Goal: Information Seeking & Learning: Check status

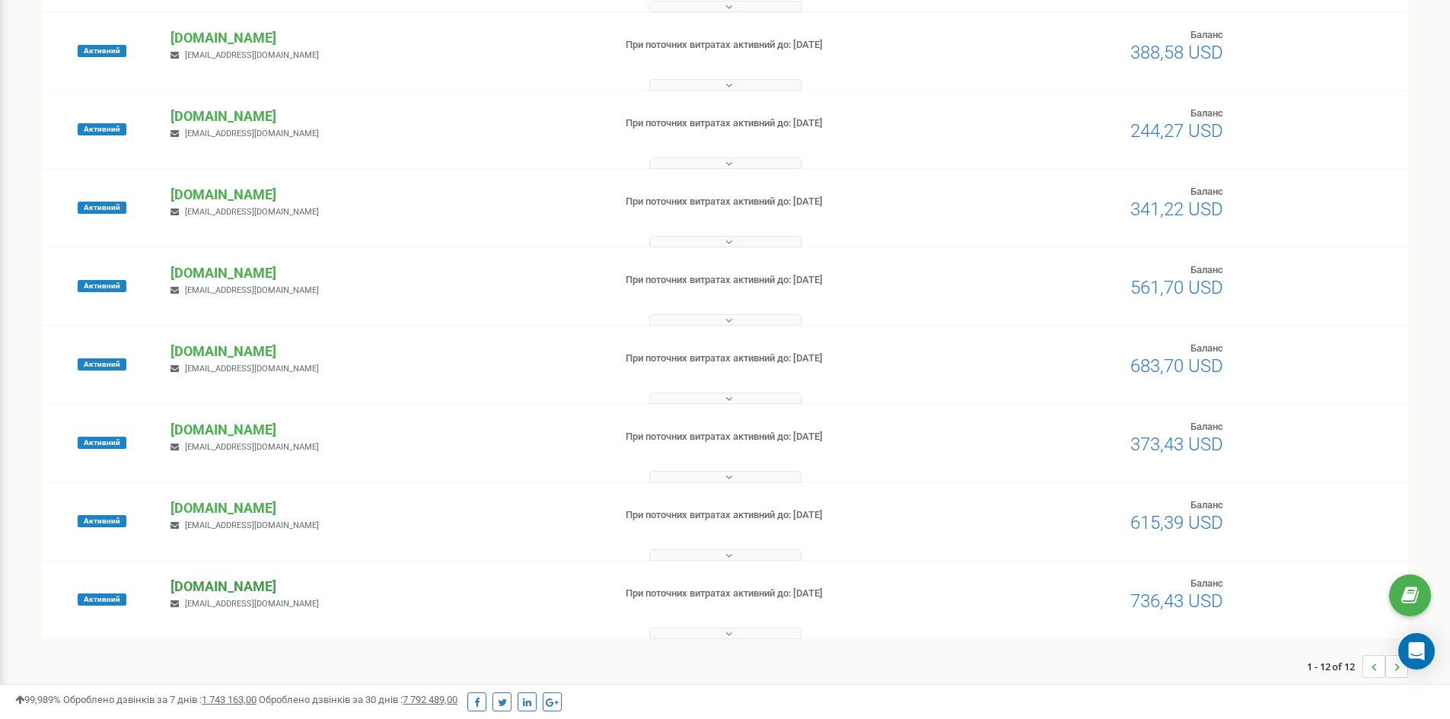
scroll to position [473, 0]
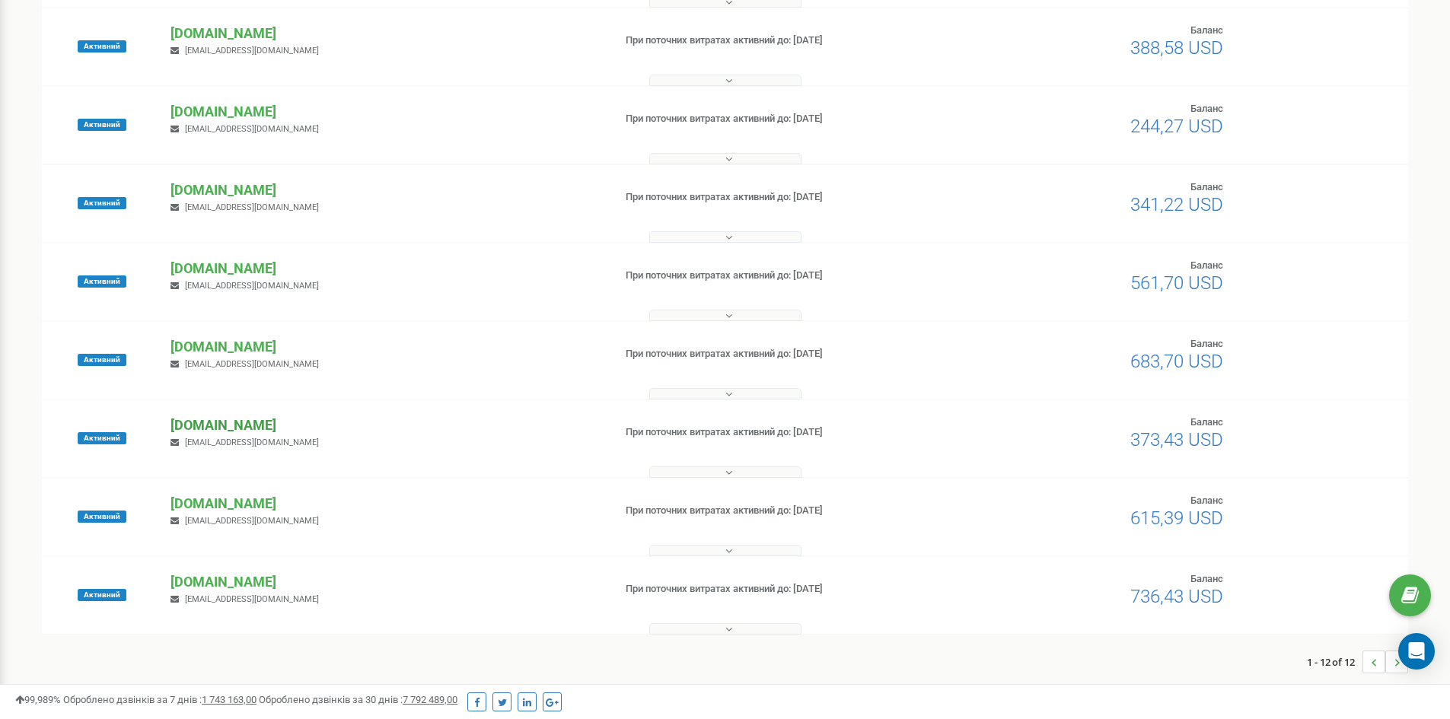
click at [225, 419] on p "[DOMAIN_NAME]" at bounding box center [386, 426] width 430 height 20
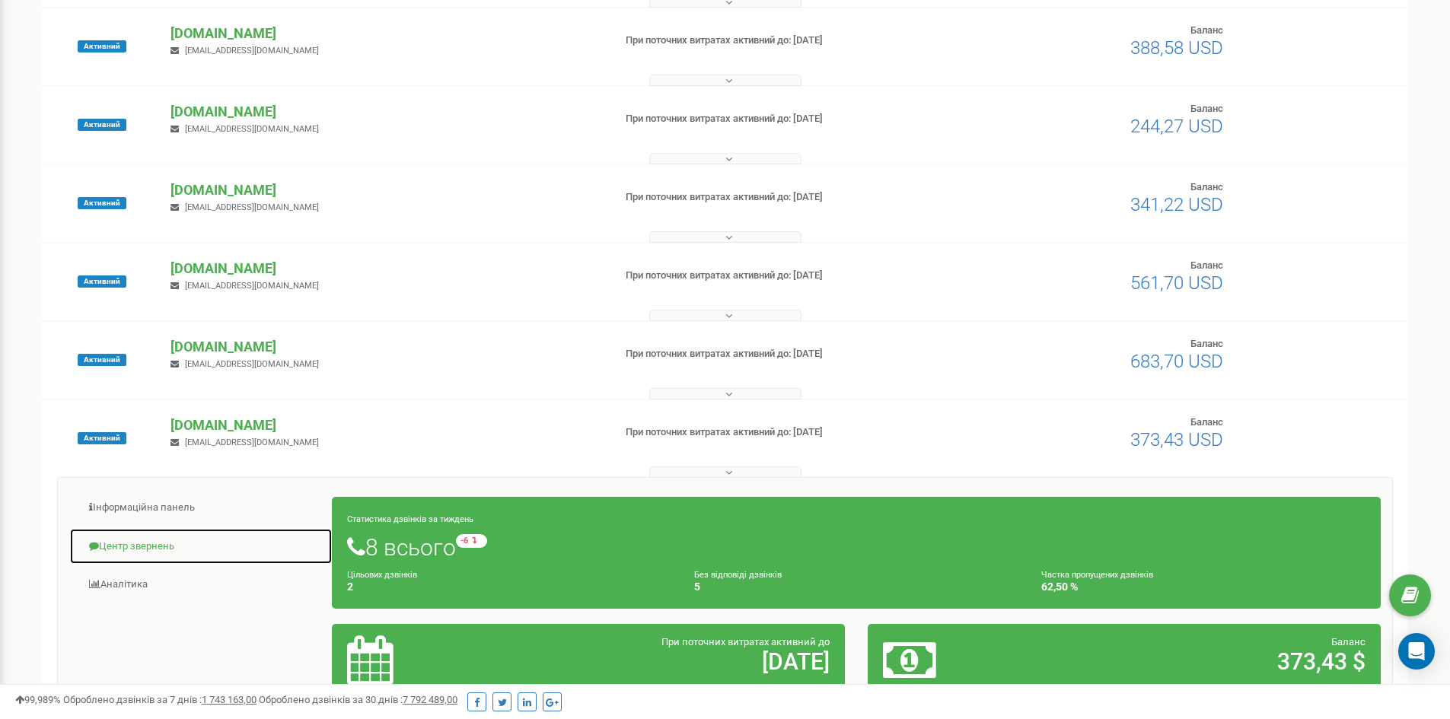
click at [164, 544] on link "Центр звернень" at bounding box center [200, 546] width 263 height 37
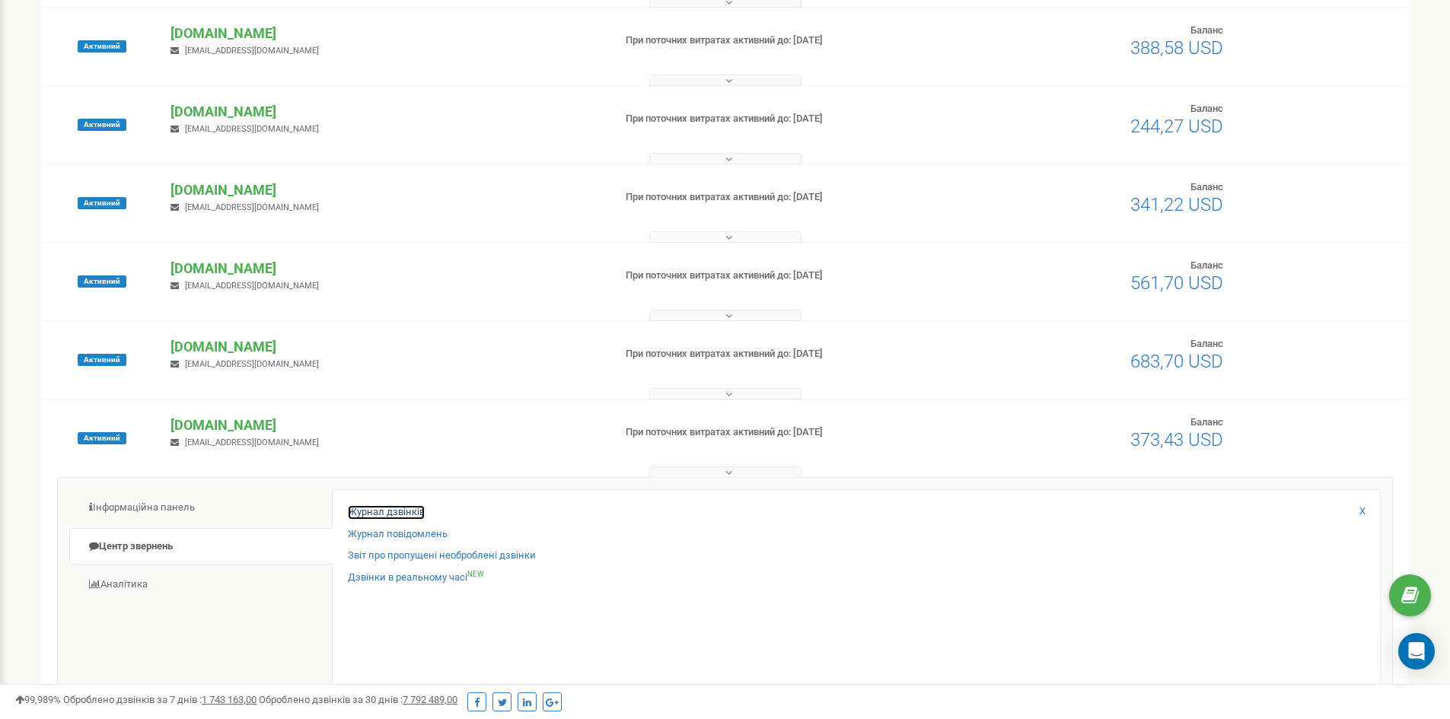
click at [372, 508] on link "Журнал дзвінків" at bounding box center [386, 512] width 77 height 14
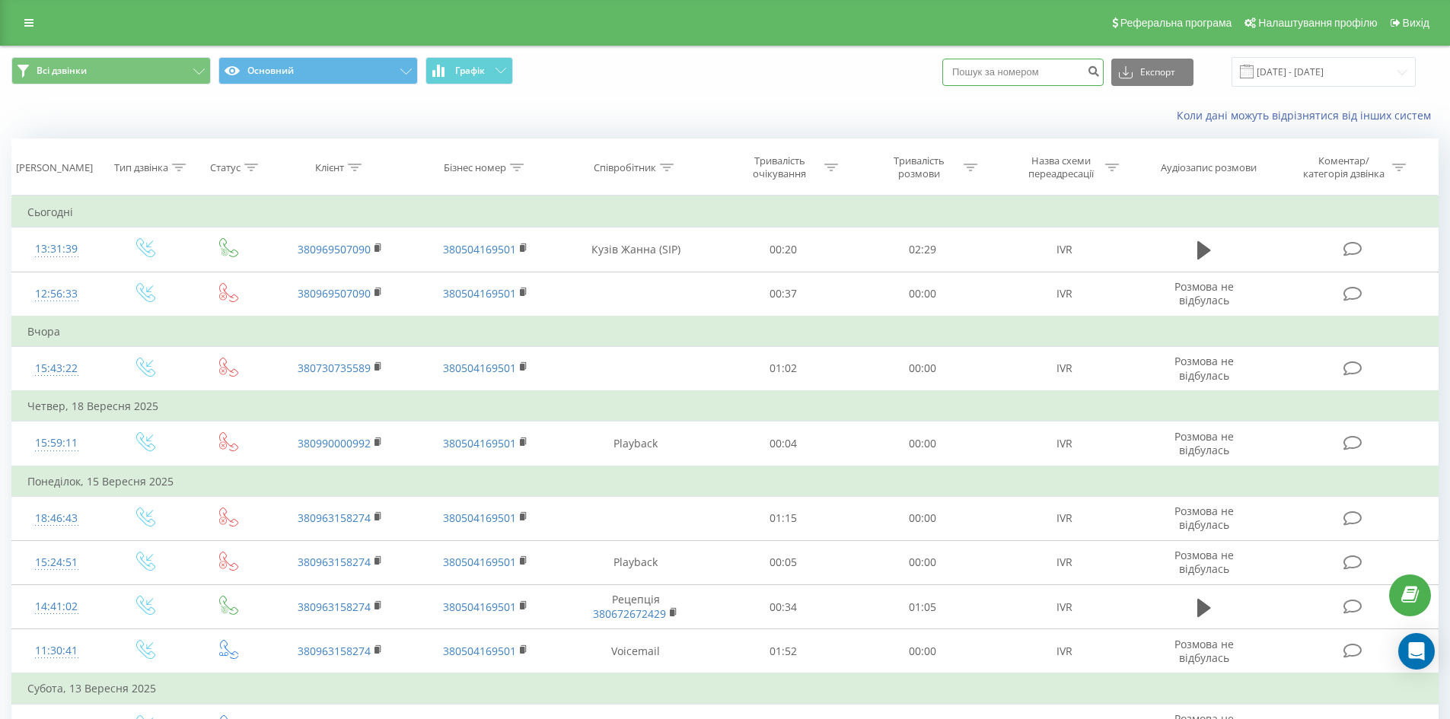
click at [1010, 69] on input at bounding box center [1022, 72] width 161 height 27
type input "+380990000992"
click at [1100, 70] on icon "submit" at bounding box center [1093, 69] width 13 height 9
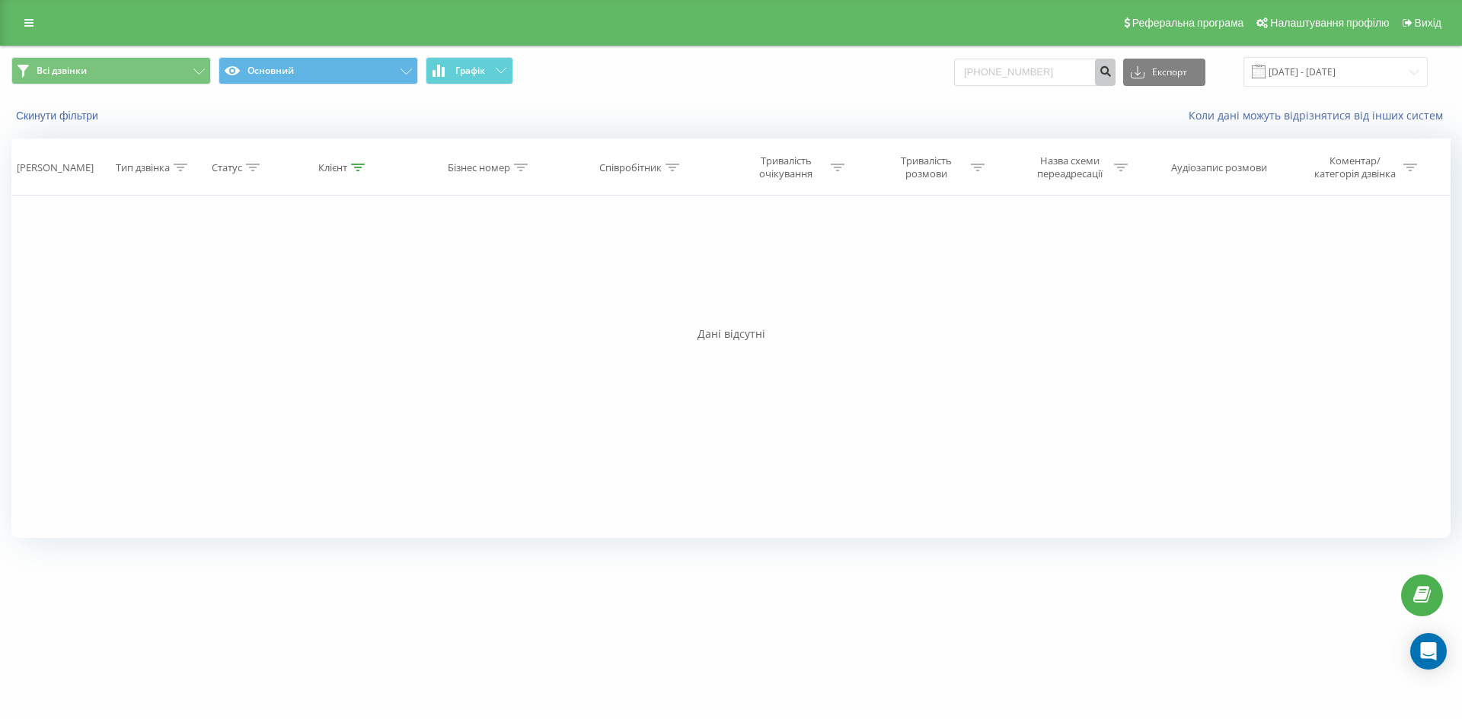
click at [1111, 66] on button "submit" at bounding box center [1105, 72] width 21 height 27
drag, startPoint x: 1070, startPoint y: 63, endPoint x: 856, endPoint y: 69, distance: 214.0
click at [856, 69] on div "Всі дзвінки Основний Графік [PHONE_NUMBER] Експорт .csv .xls .xlsx [DATE] - [DA…" at bounding box center [730, 72] width 1439 height 30
click at [1057, 70] on input "+380990000992" at bounding box center [1034, 72] width 161 height 27
drag, startPoint x: 1057, startPoint y: 70, endPoint x: 993, endPoint y: 68, distance: 63.2
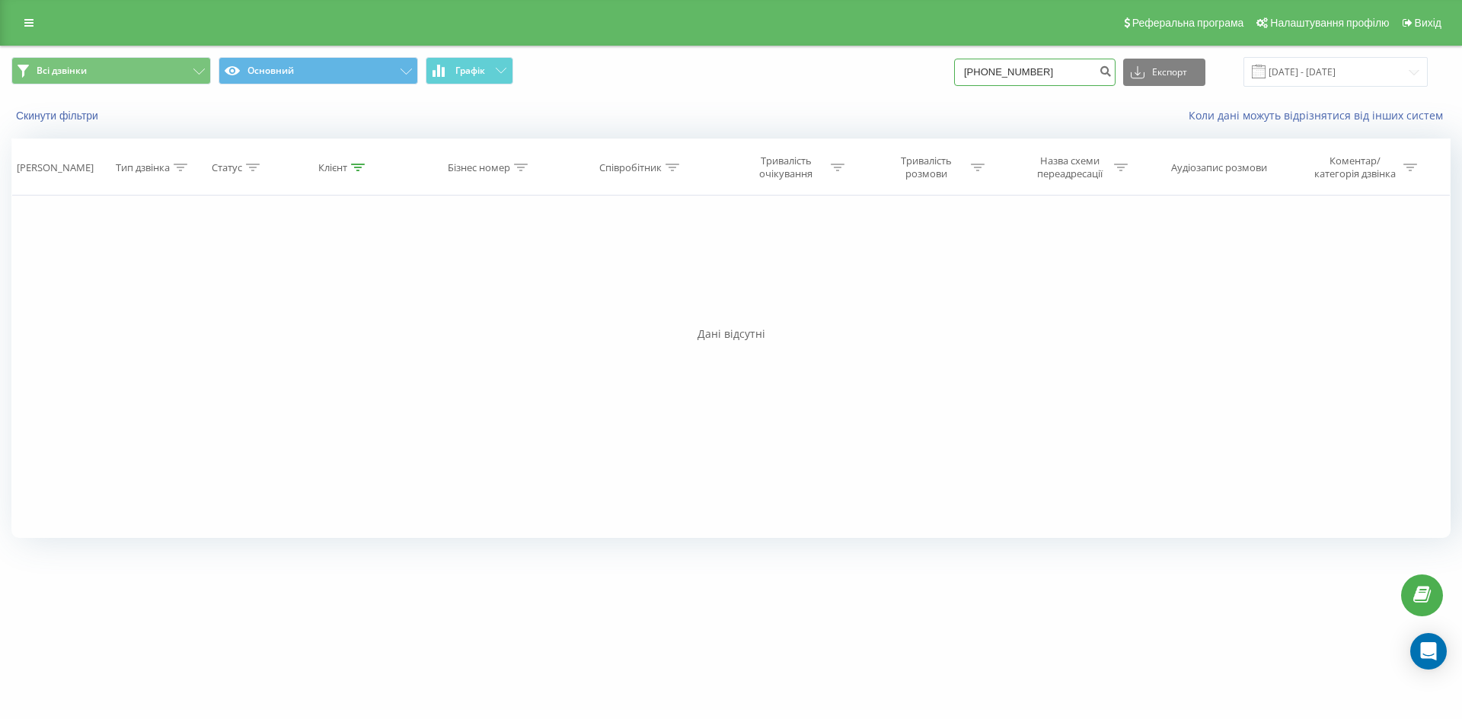
click at [993, 68] on input "+380990000992" at bounding box center [1034, 72] width 161 height 27
click at [1061, 71] on input "+380990000992" at bounding box center [1034, 72] width 161 height 27
type input "+380660753732"
click at [1111, 73] on icon "submit" at bounding box center [1104, 69] width 13 height 9
drag, startPoint x: 1077, startPoint y: 71, endPoint x: 762, endPoint y: 71, distance: 315.1
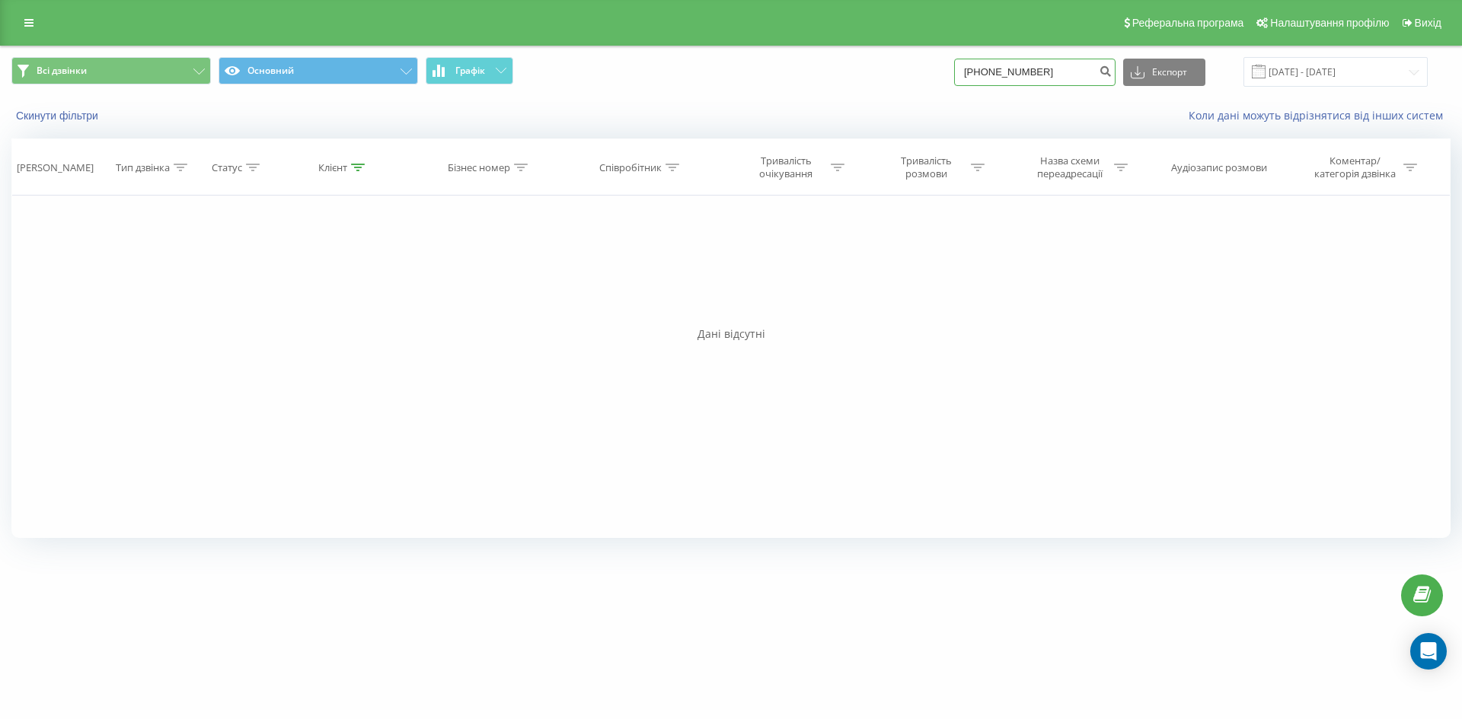
click at [762, 71] on div "Всі дзвінки Основний Графік +380660753732 Експорт .csv .xls .xlsx 20.06.2025 - …" at bounding box center [730, 72] width 1439 height 30
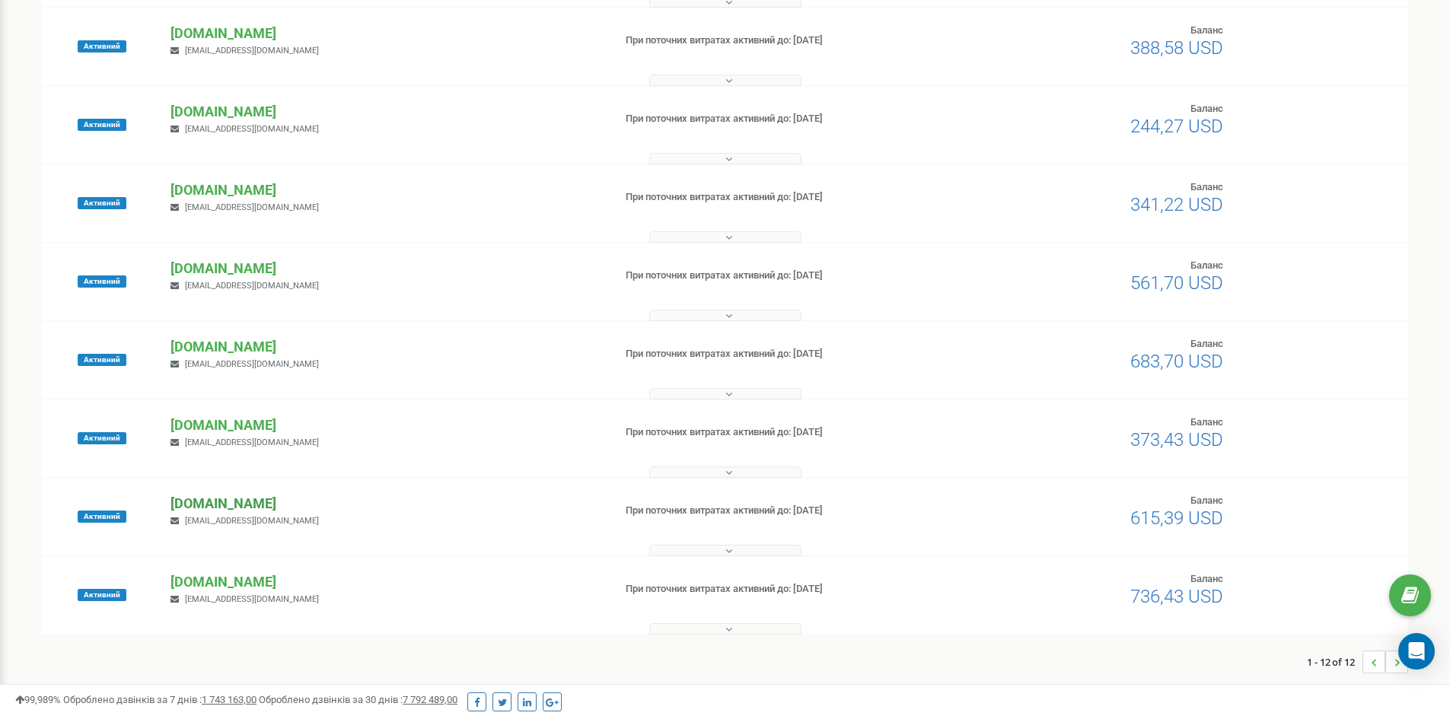
click at [277, 501] on p "[DOMAIN_NAME]" at bounding box center [386, 504] width 430 height 20
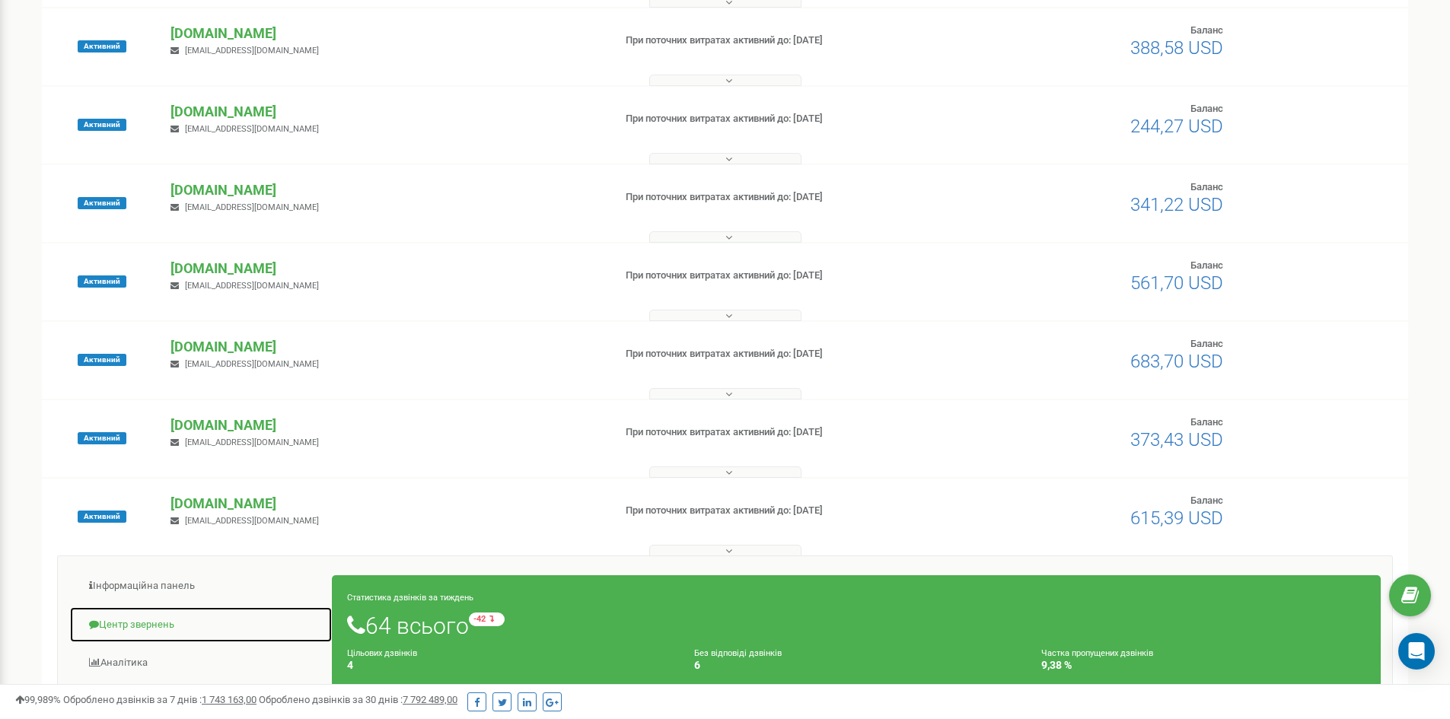
click at [122, 628] on link "Центр звернень" at bounding box center [200, 625] width 263 height 37
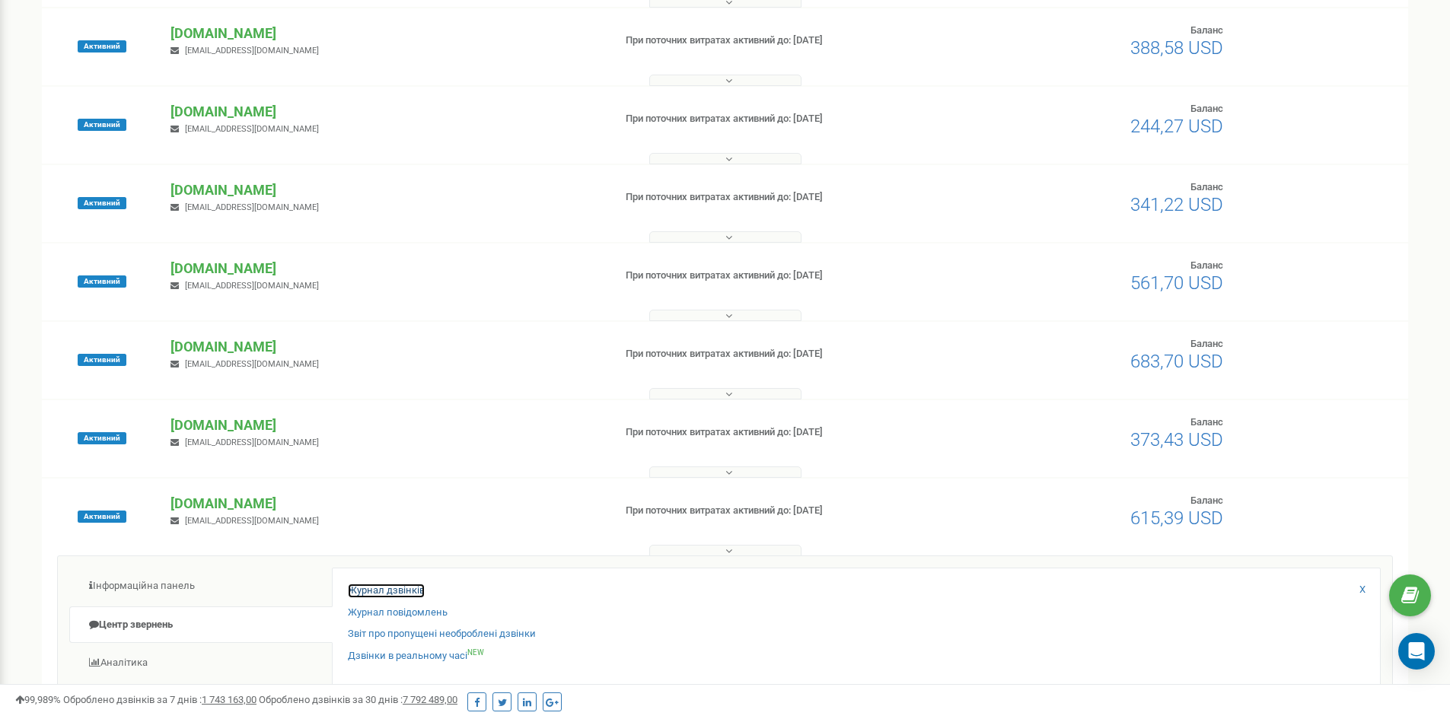
click at [403, 590] on link "Журнал дзвінків" at bounding box center [386, 591] width 77 height 14
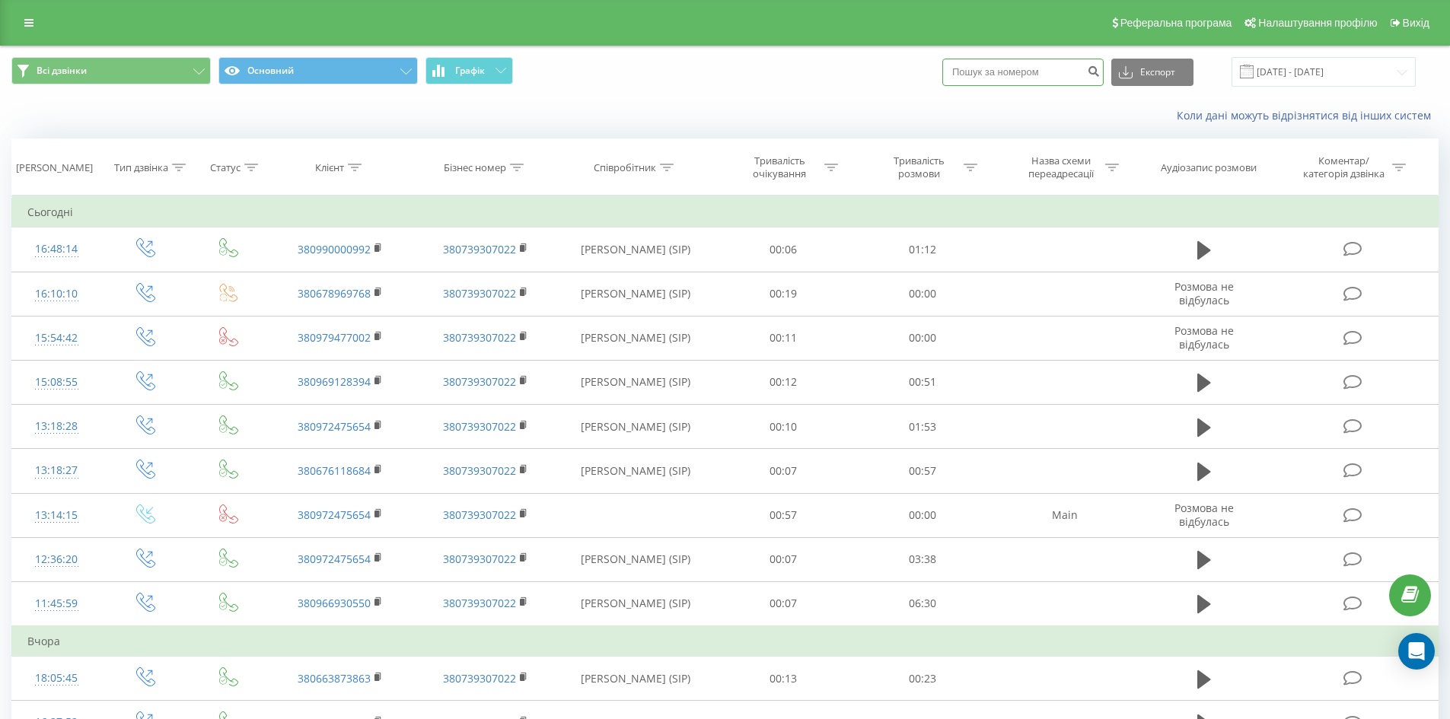
drag, startPoint x: 1032, startPoint y: 75, endPoint x: 1002, endPoint y: 71, distance: 30.7
click at [1002, 71] on input at bounding box center [1022, 72] width 161 height 27
paste input "+380660753732"
click at [973, 78] on input "+380660753732" at bounding box center [1022, 72] width 161 height 27
type input "380660753732"
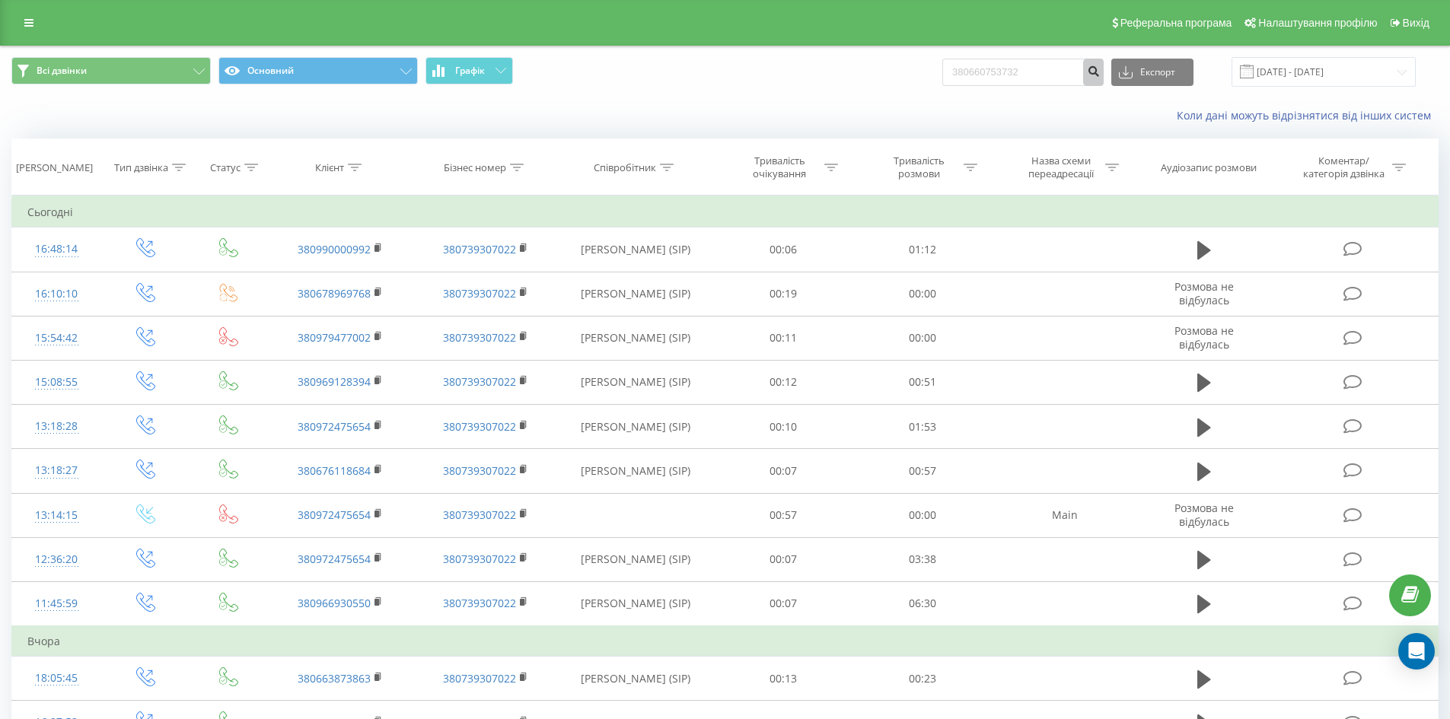
click at [1100, 72] on icon "submit" at bounding box center [1093, 69] width 13 height 9
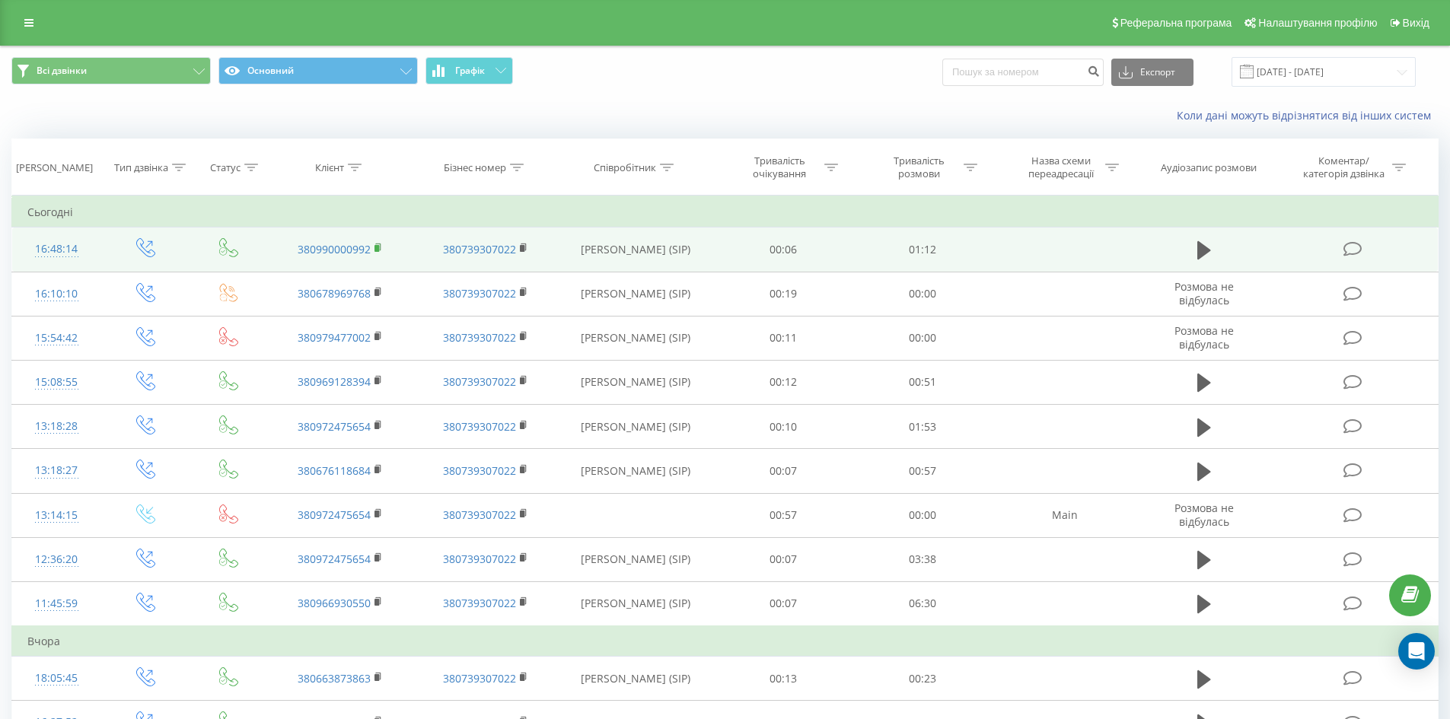
click at [375, 246] on rect at bounding box center [377, 248] width 5 height 7
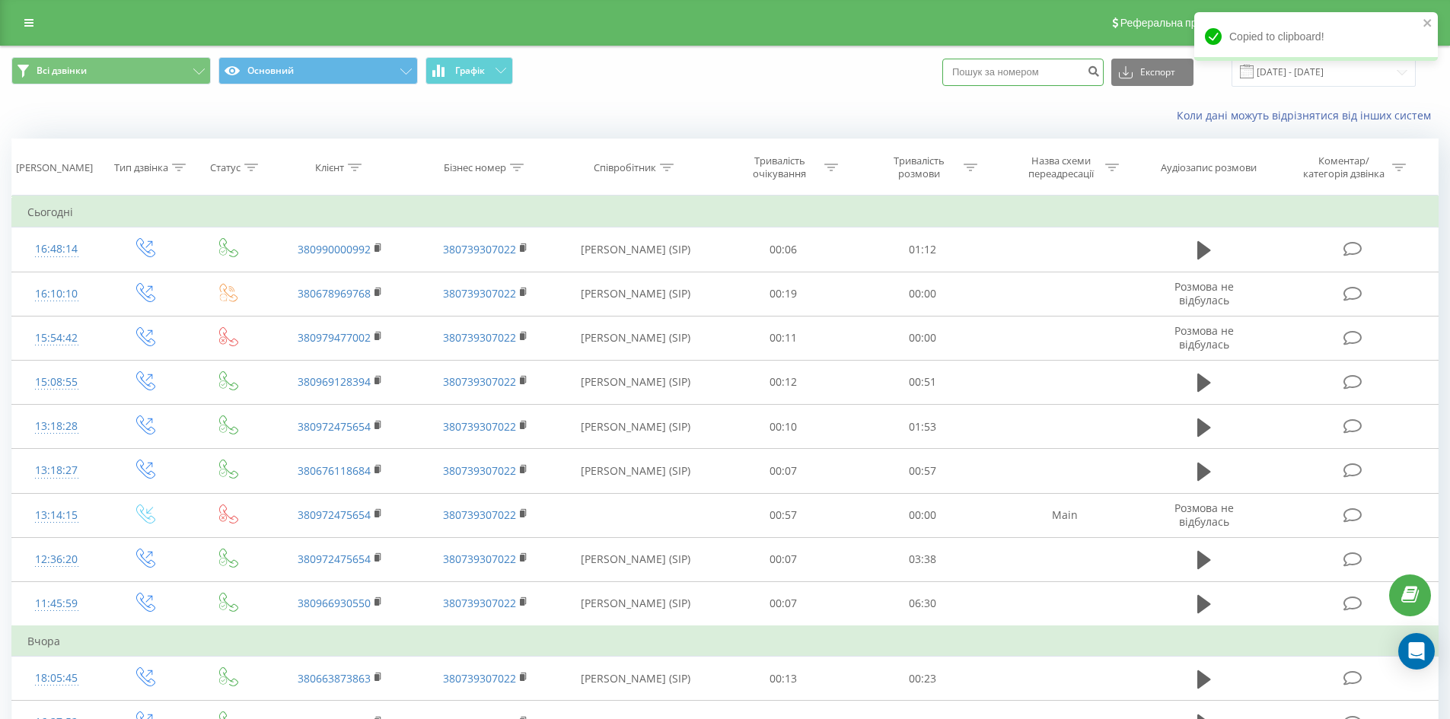
paste input "380990000992"
type input "380990000992"
click at [1104, 62] on button "submit" at bounding box center [1093, 72] width 21 height 27
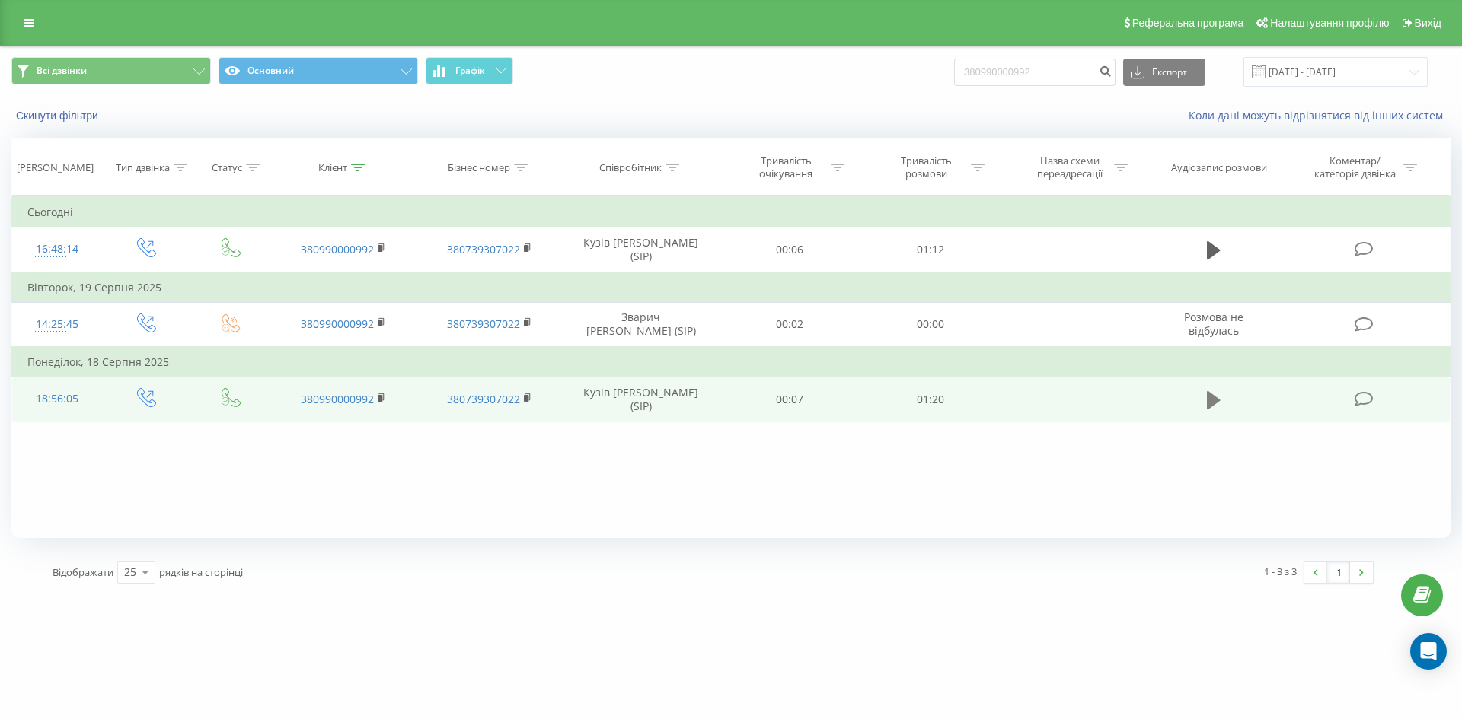
click at [1212, 391] on icon at bounding box center [1214, 400] width 14 height 21
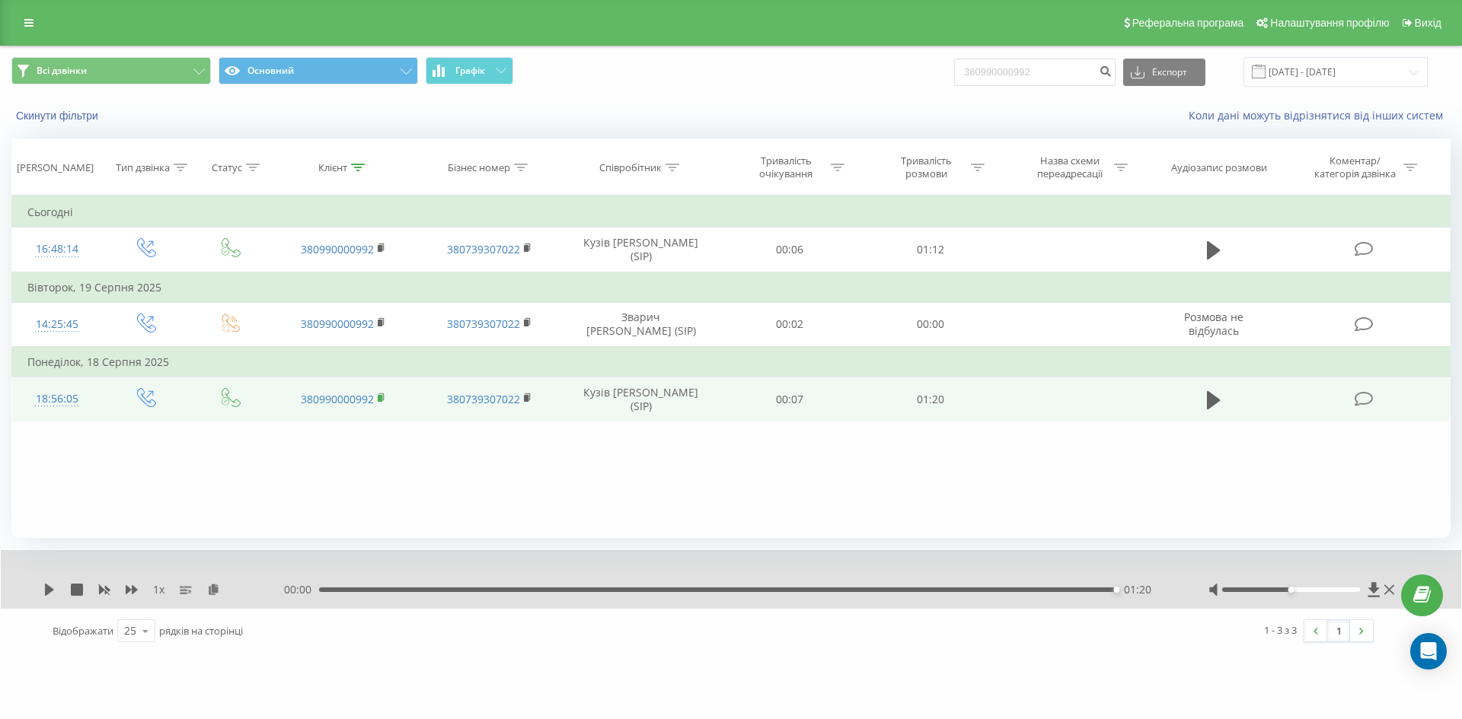
click at [380, 394] on icon at bounding box center [380, 397] width 5 height 7
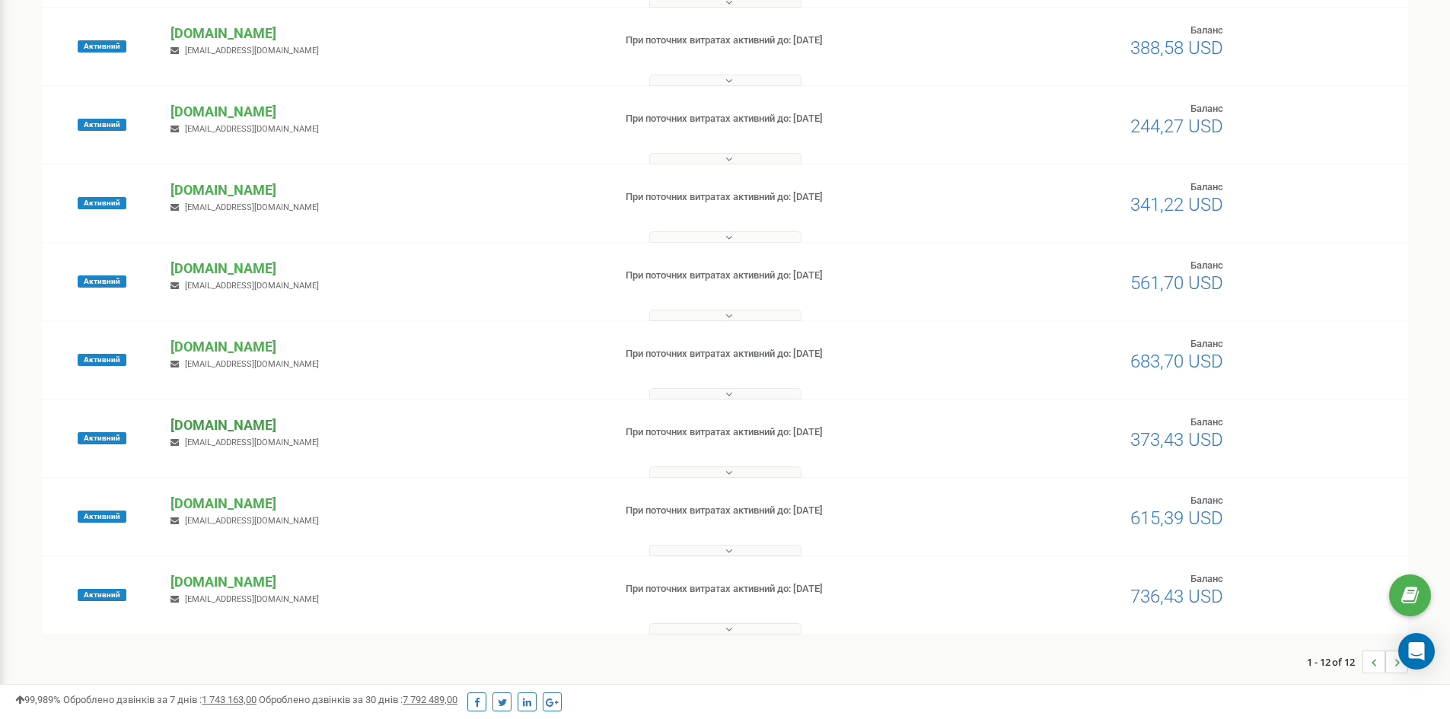
click at [238, 424] on p "[DOMAIN_NAME]" at bounding box center [386, 426] width 430 height 20
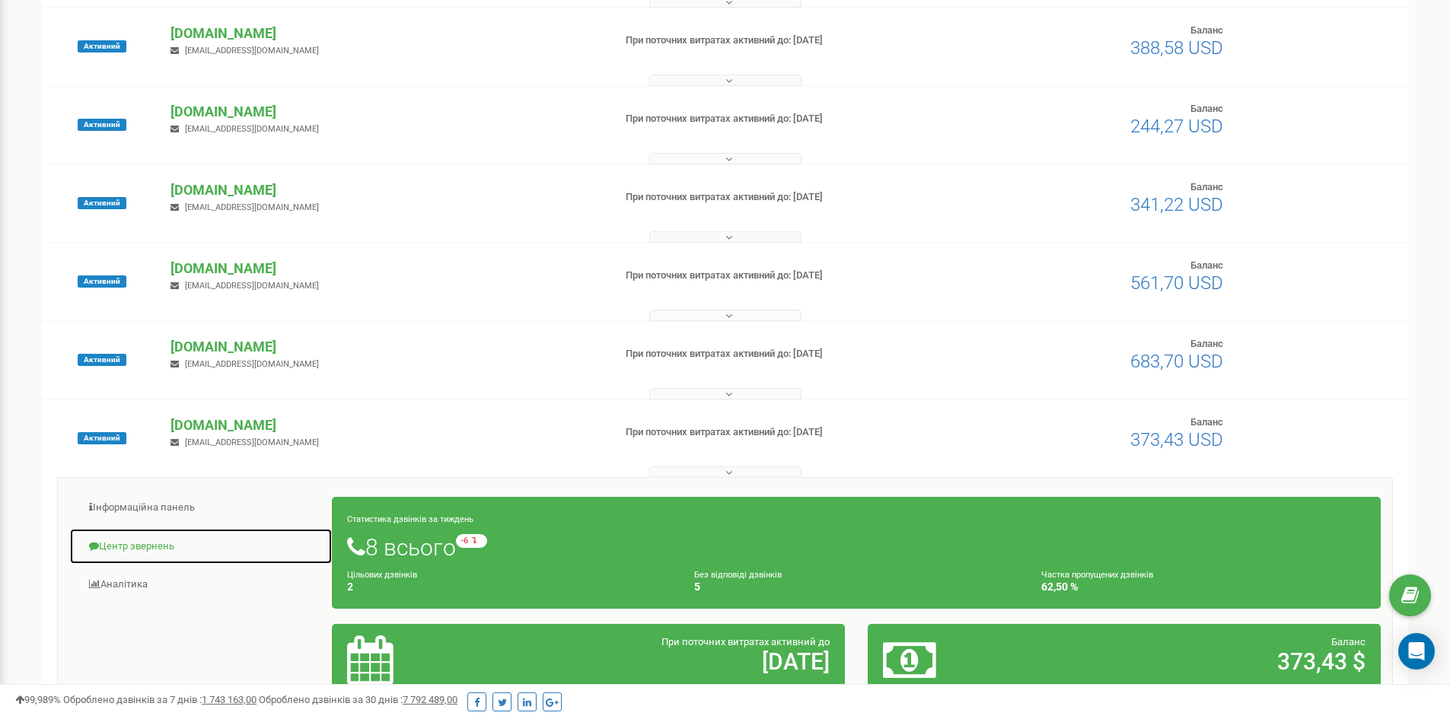
click at [174, 540] on link "Центр звернень" at bounding box center [200, 546] width 263 height 37
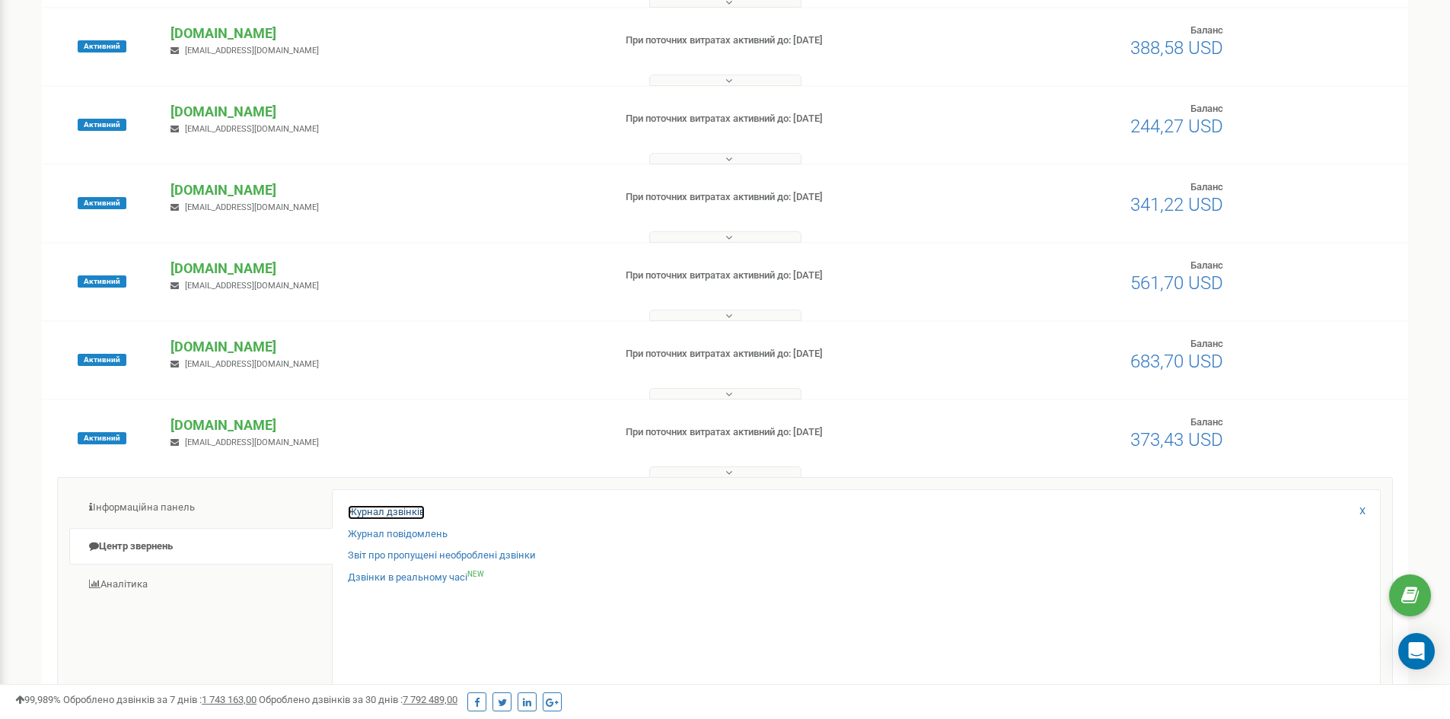
click at [391, 507] on link "Журнал дзвінків" at bounding box center [386, 512] width 77 height 14
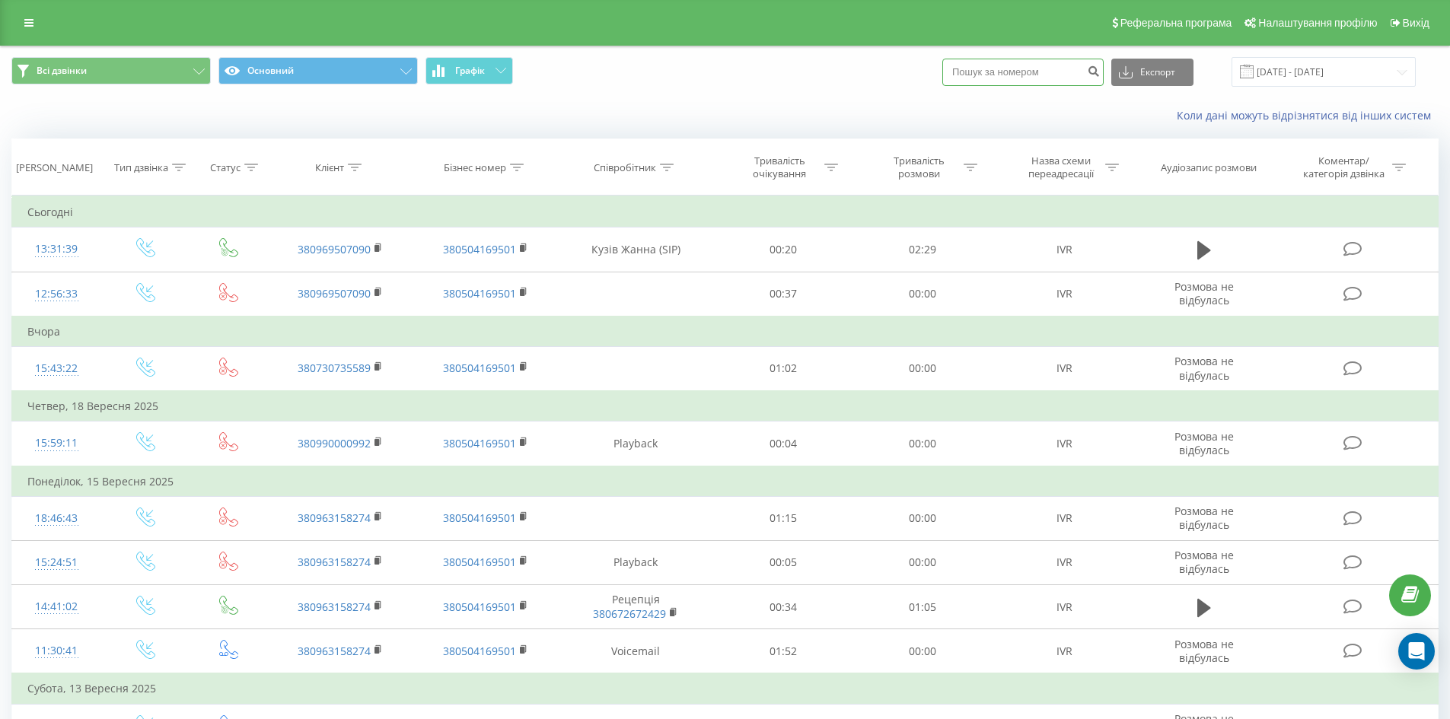
paste input "380990000992"
type input "380990000992"
click at [1100, 69] on icon "submit" at bounding box center [1093, 69] width 13 height 9
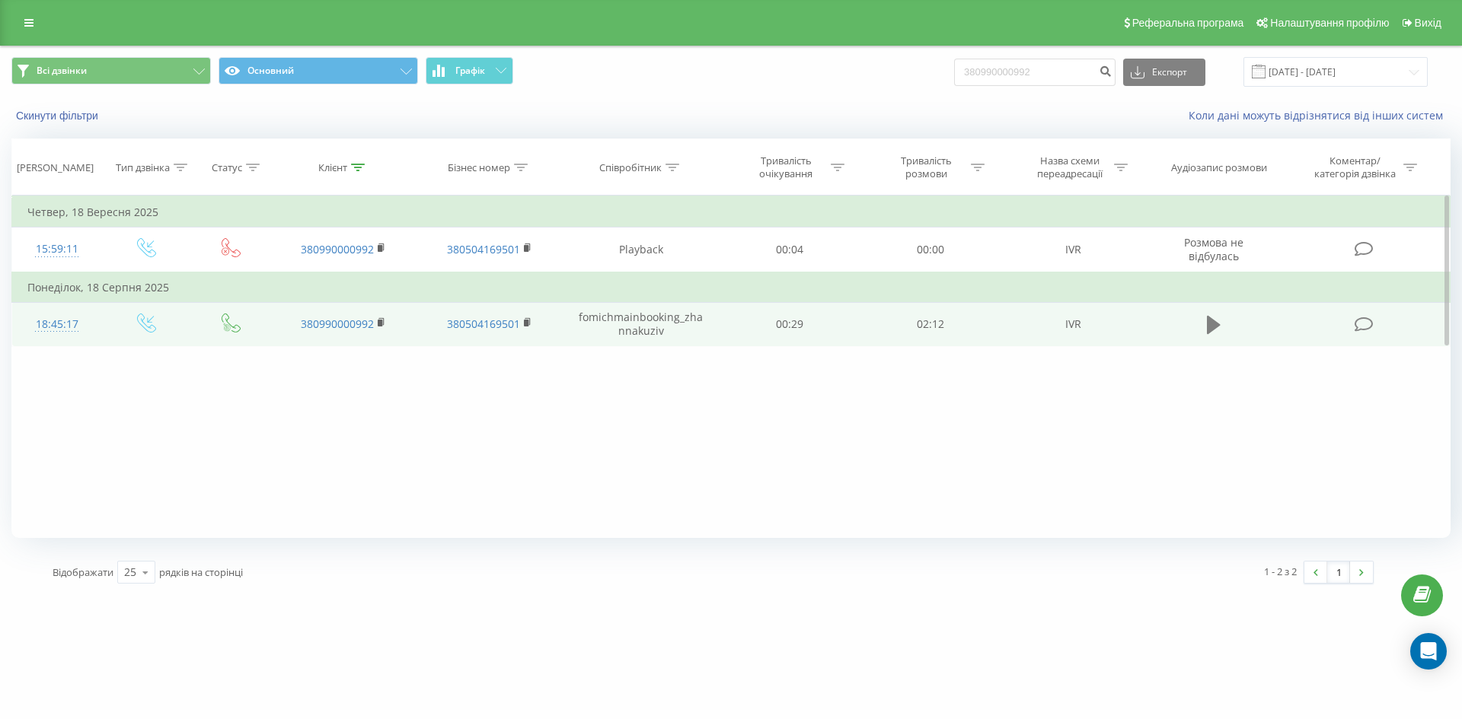
click at [1210, 320] on icon at bounding box center [1214, 325] width 14 height 18
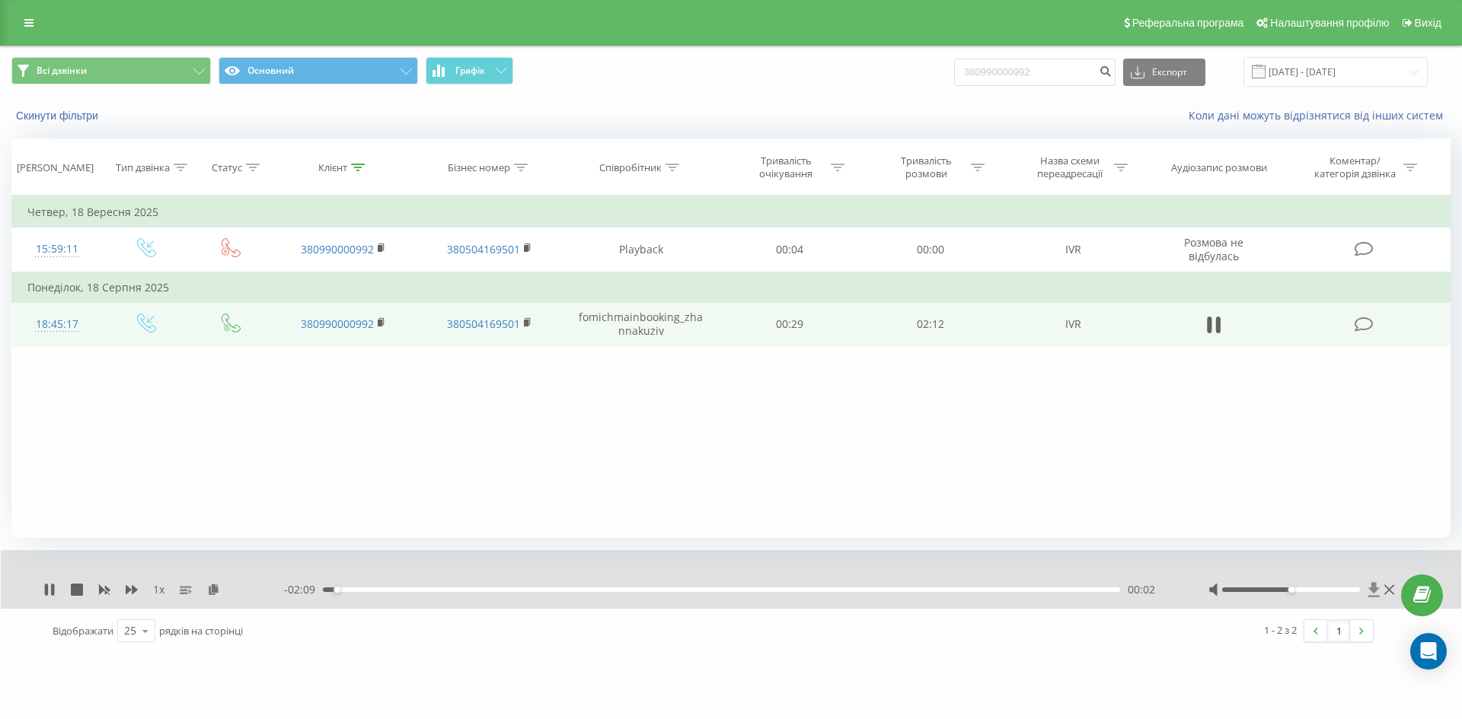
click at [1371, 589] on icon at bounding box center [1373, 589] width 11 height 14
click at [206, 678] on div "bukovillage.com.ua 380990000992 Проекти fb-resort.com mk-resort.com hotel-twins…" at bounding box center [731, 359] width 1462 height 719
click at [51, 588] on icon at bounding box center [49, 590] width 12 height 12
click at [227, 663] on div "bukovillage.com.ua 380990000992 Проекти fb-resort.com mk-resort.com hotel-twins…" at bounding box center [731, 359] width 1462 height 719
click at [46, 593] on icon at bounding box center [49, 590] width 9 height 12
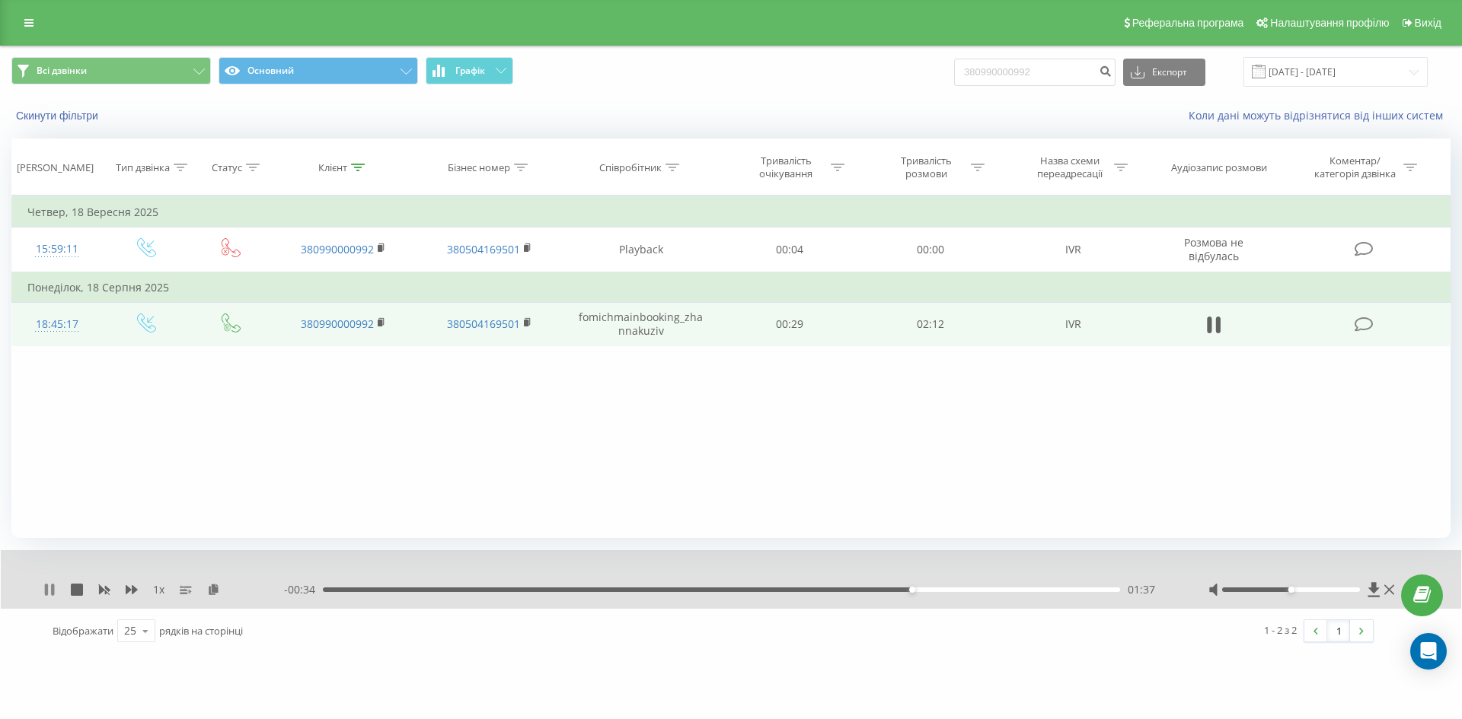
click at [53, 586] on icon at bounding box center [52, 590] width 3 height 12
click at [53, 586] on icon at bounding box center [49, 590] width 12 height 12
click at [48, 589] on icon at bounding box center [46, 590] width 3 height 12
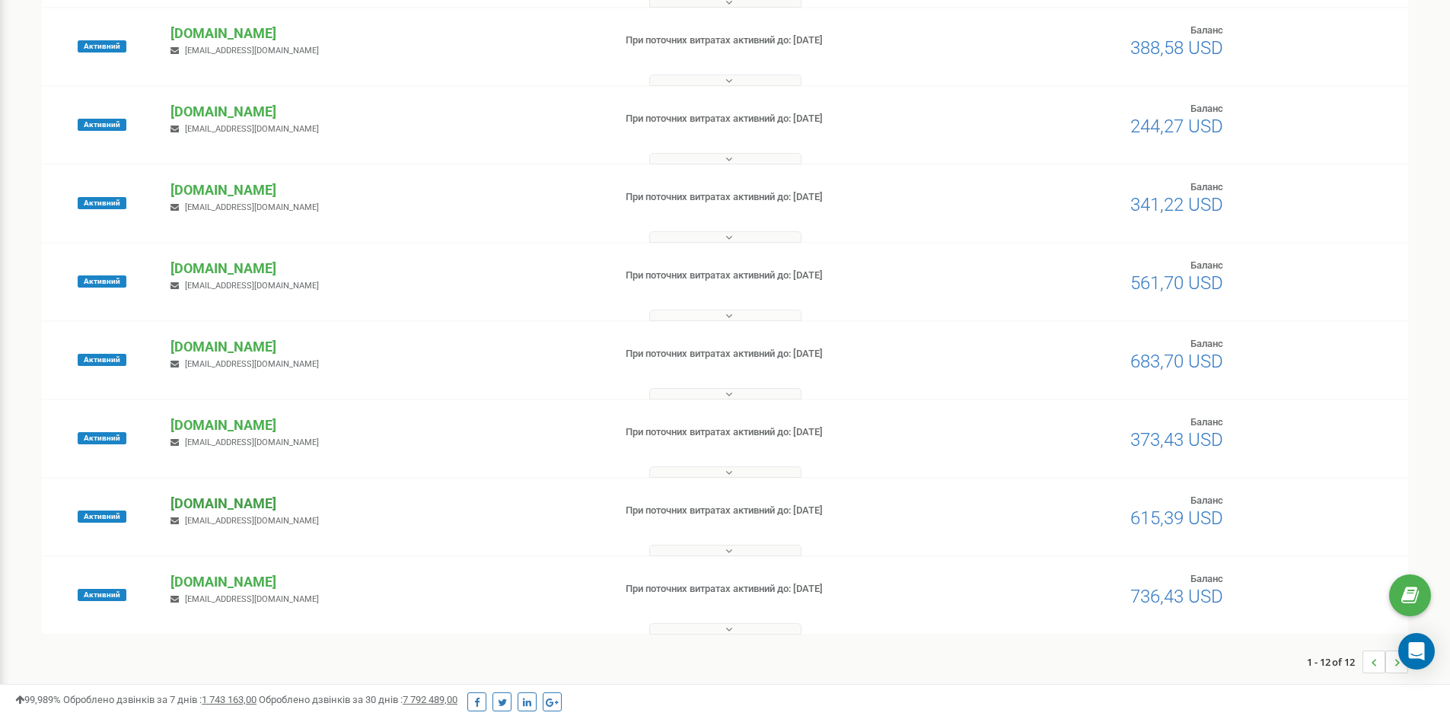
click at [217, 509] on p "[DOMAIN_NAME]" at bounding box center [386, 504] width 430 height 20
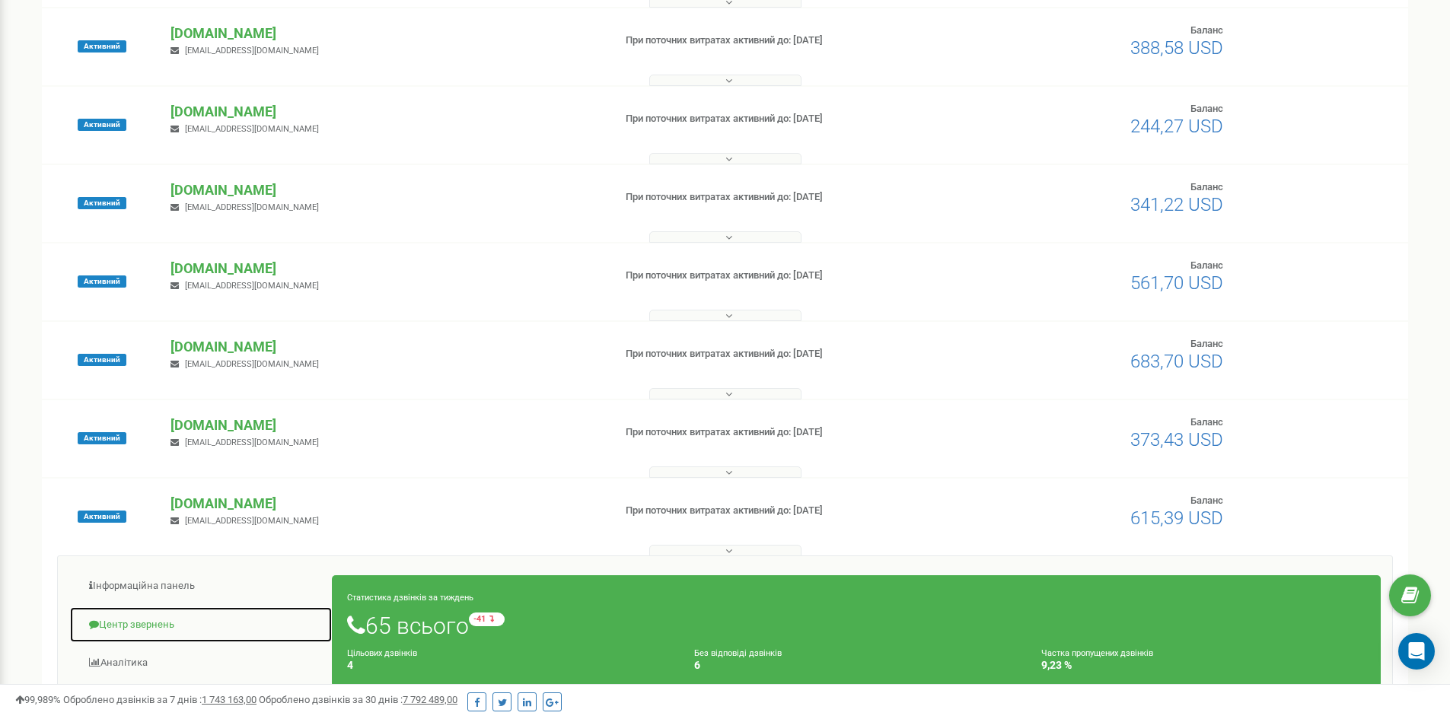
click at [148, 623] on link "Центр звернень" at bounding box center [200, 625] width 263 height 37
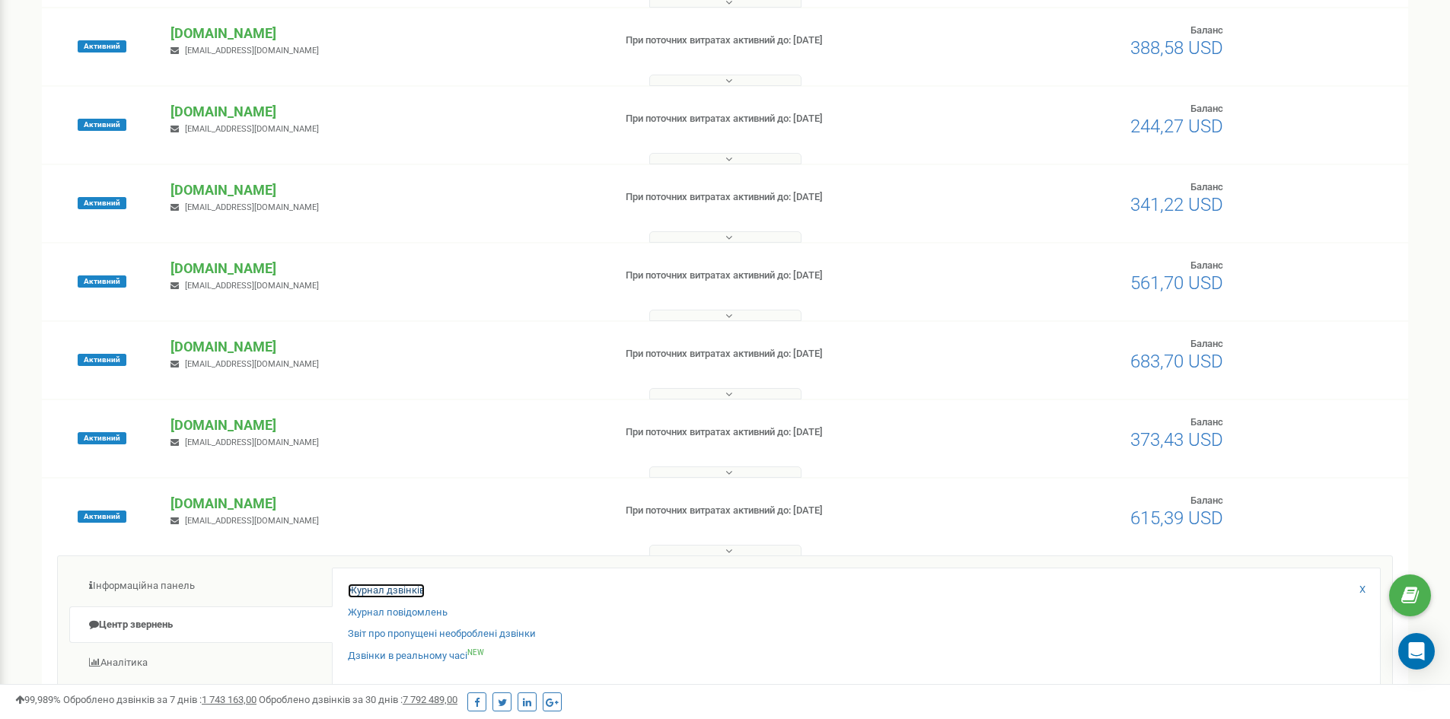
click at [403, 591] on link "Журнал дзвінків" at bounding box center [386, 591] width 77 height 14
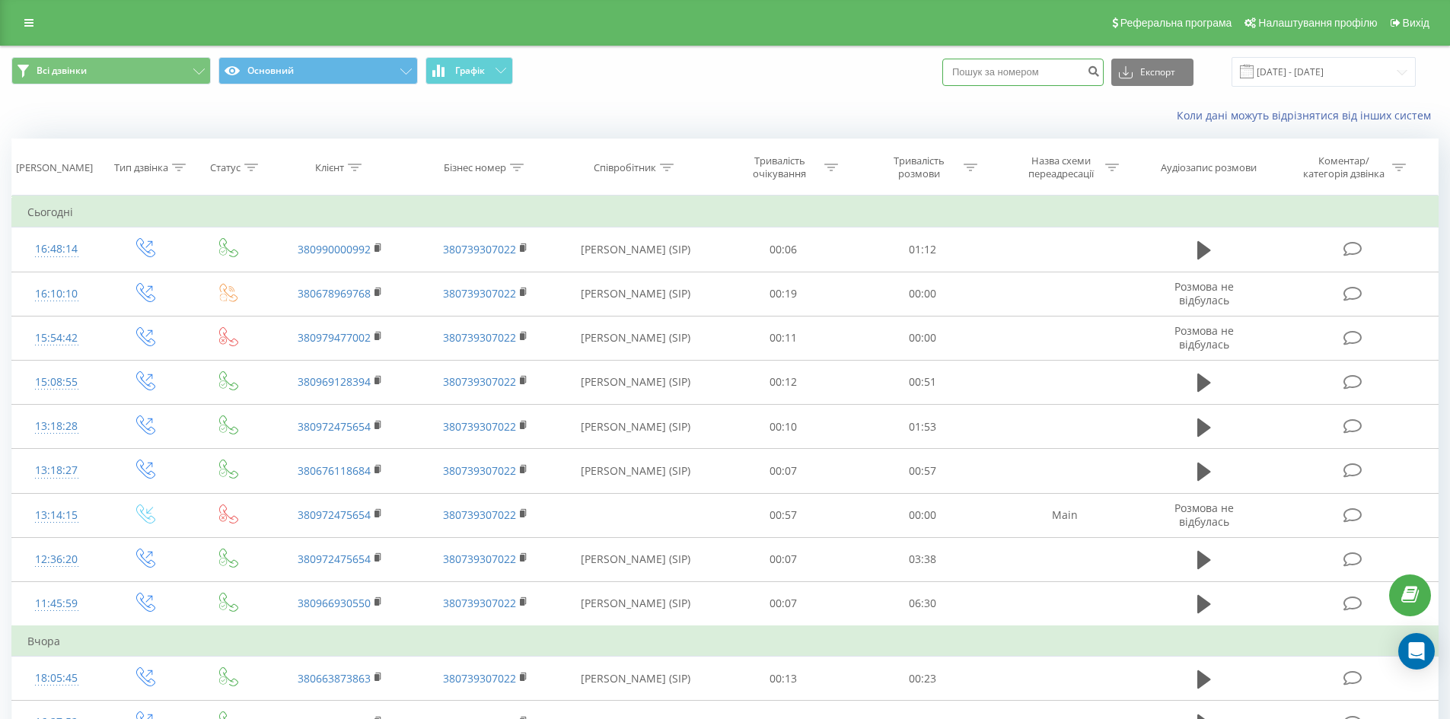
click at [1019, 75] on input at bounding box center [1022, 72] width 161 height 27
type input "380660753732"
click at [1104, 78] on button "submit" at bounding box center [1093, 72] width 21 height 27
